Goal: Transaction & Acquisition: Purchase product/service

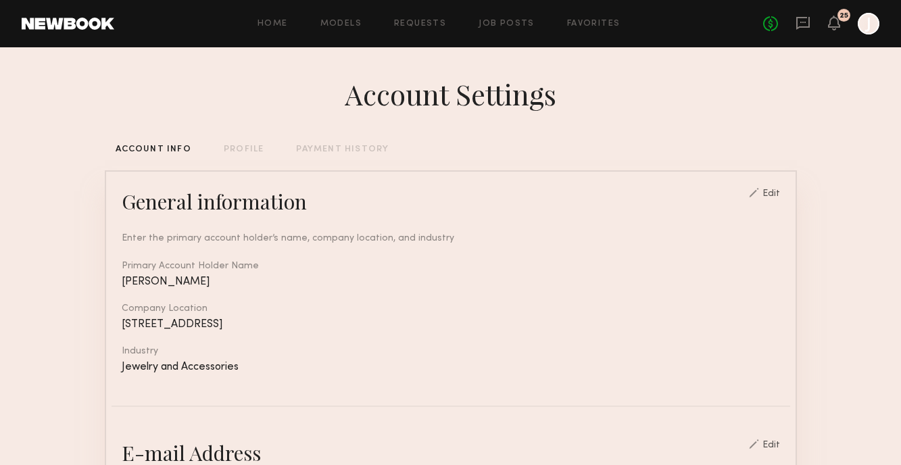
click at [844, 20] on div "25" at bounding box center [844, 15] width 13 height 13
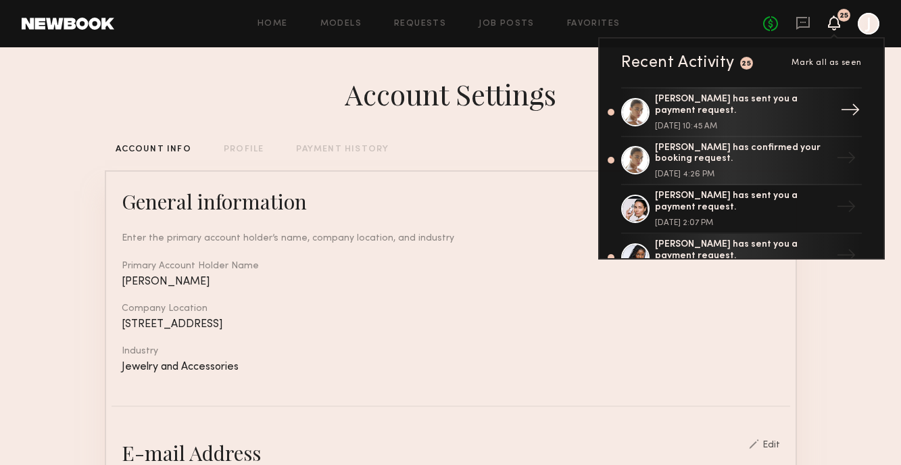
click at [714, 105] on div "[PERSON_NAME] has sent you a payment request." at bounding box center [743, 105] width 176 height 23
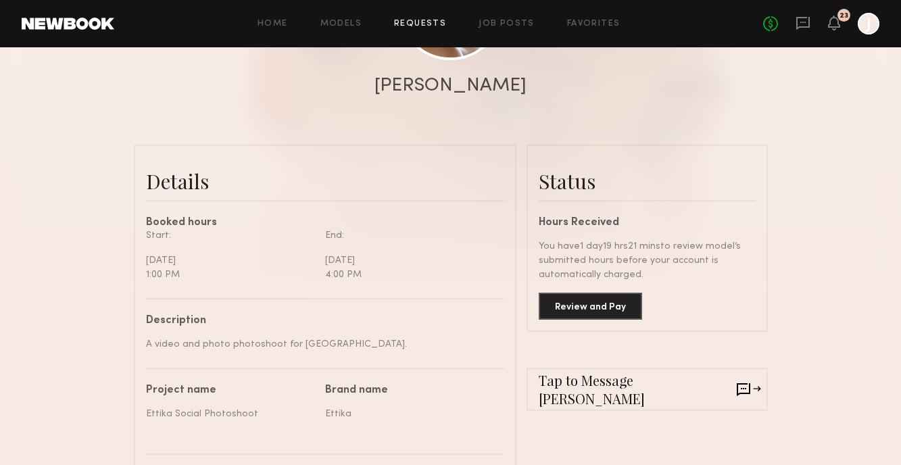
scroll to position [300, 0]
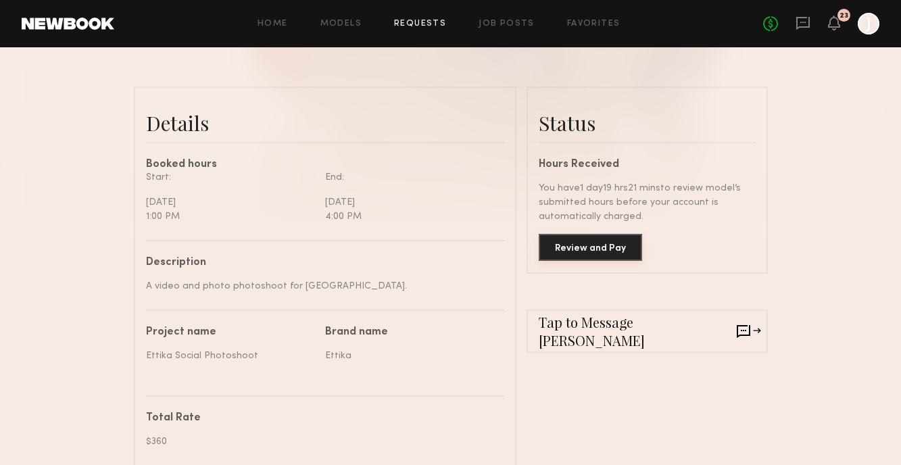
click at [579, 243] on button "Review and Pay" at bounding box center [590, 247] width 103 height 27
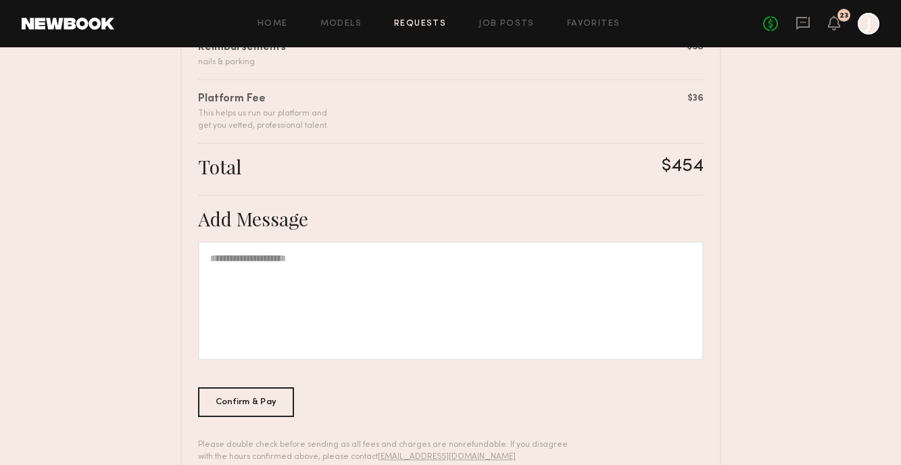
scroll to position [450, 0]
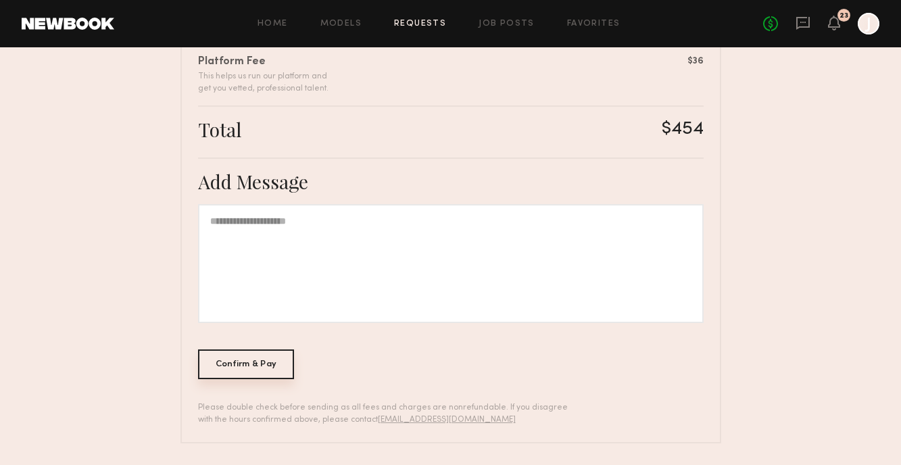
click at [269, 363] on div "Confirm & Pay" at bounding box center [246, 365] width 97 height 30
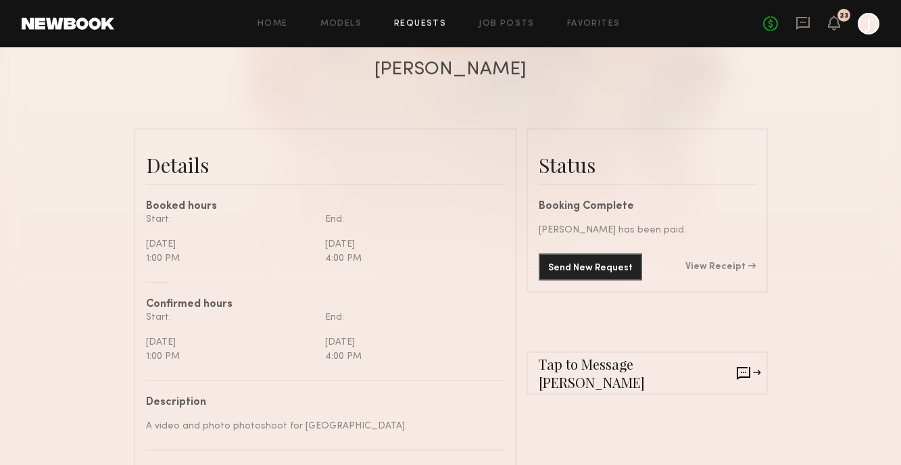
scroll to position [262, 0]
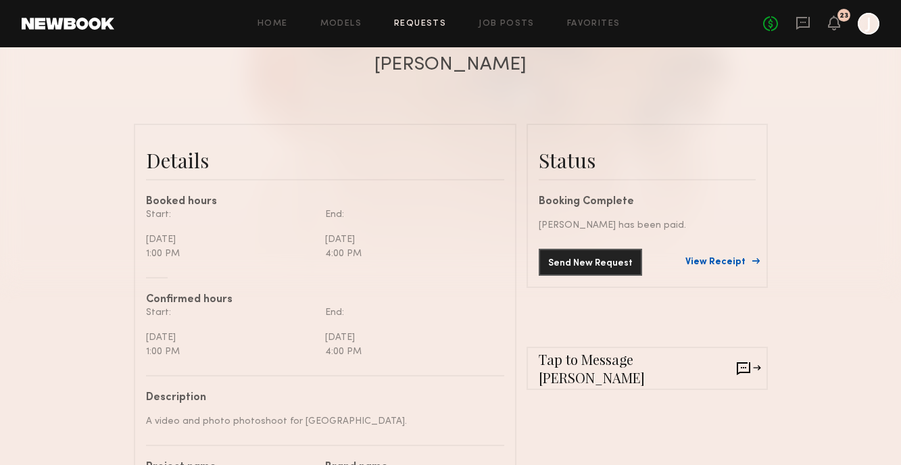
click at [713, 264] on link "View Receipt" at bounding box center [721, 262] width 70 height 9
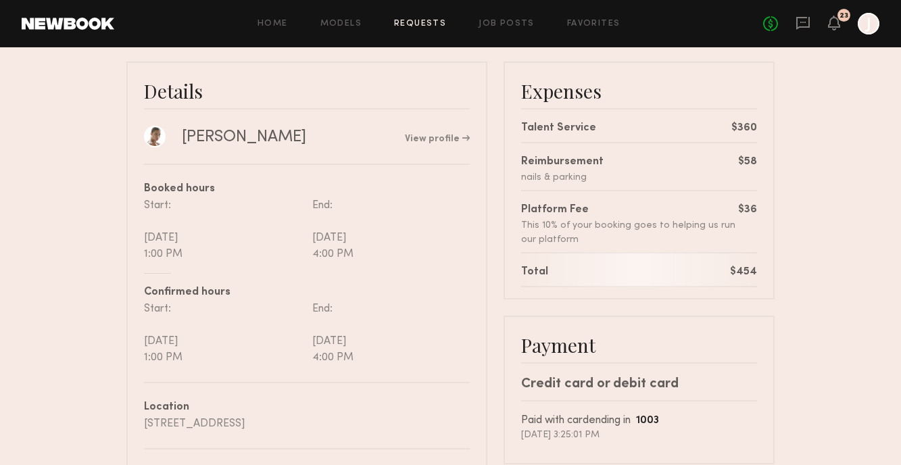
scroll to position [86, 0]
